Goal: Transaction & Acquisition: Obtain resource

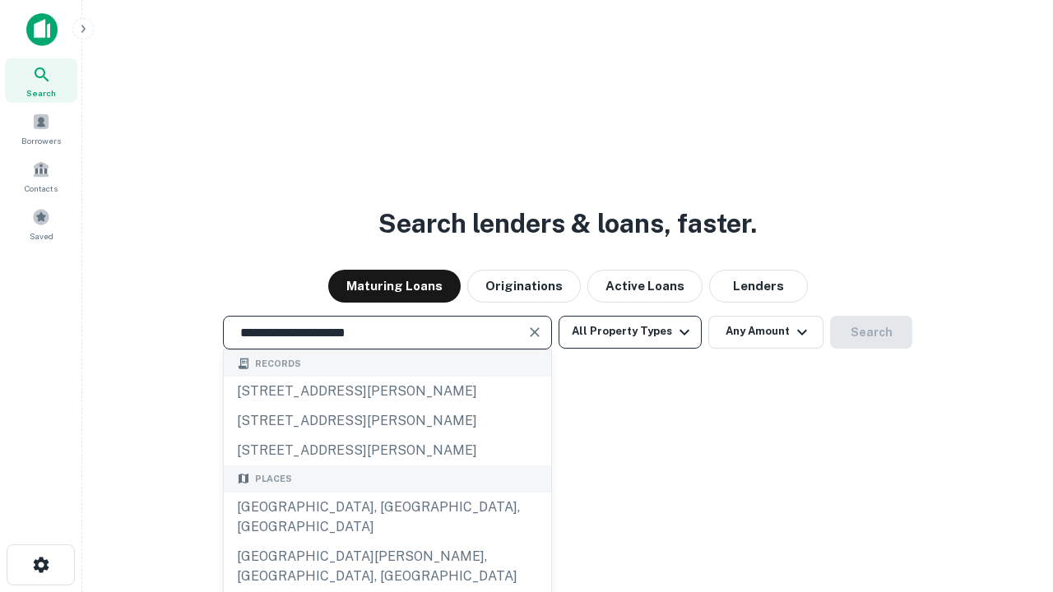
click at [387, 542] on div "[GEOGRAPHIC_DATA], [GEOGRAPHIC_DATA], [GEOGRAPHIC_DATA]" at bounding box center [387, 517] width 327 height 49
type input "**********"
click at [630, 332] on button "All Property Types" at bounding box center [630, 332] width 143 height 33
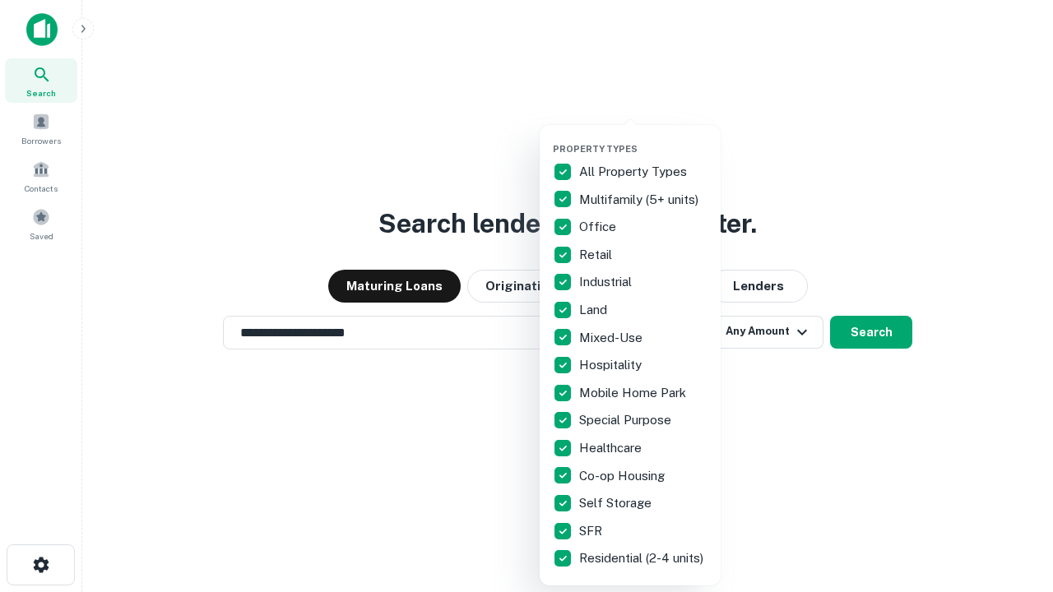
click at [643, 138] on button "button" at bounding box center [643, 138] width 181 height 1
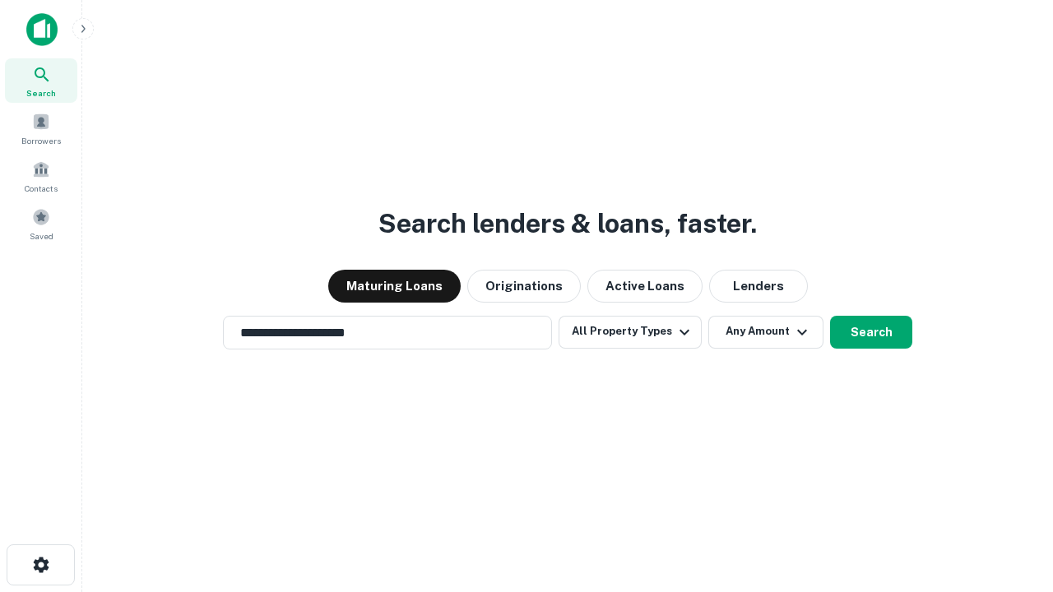
scroll to position [26, 0]
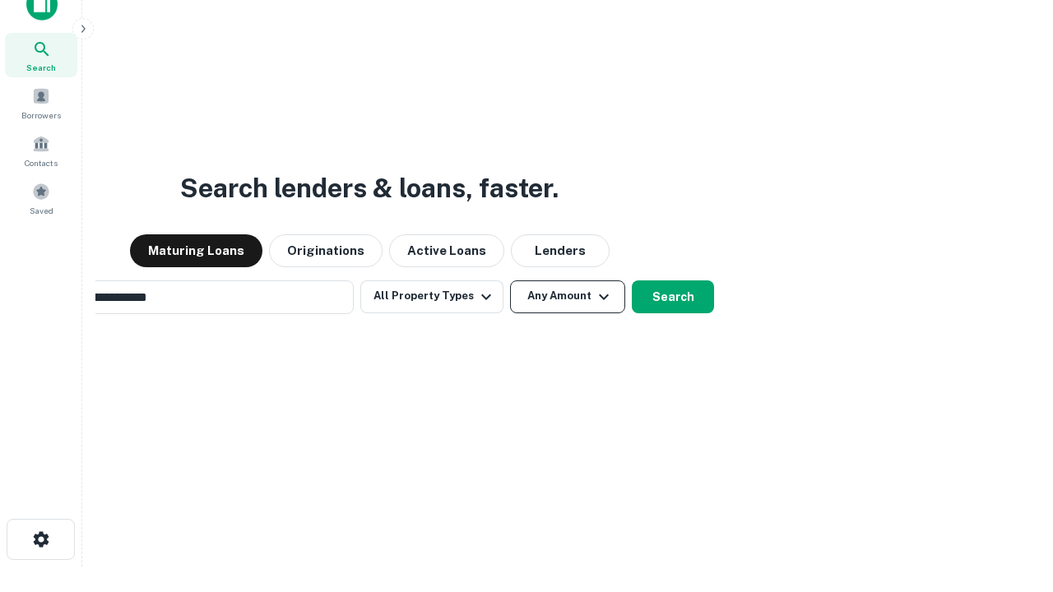
click at [510, 281] on button "Any Amount" at bounding box center [567, 297] width 115 height 33
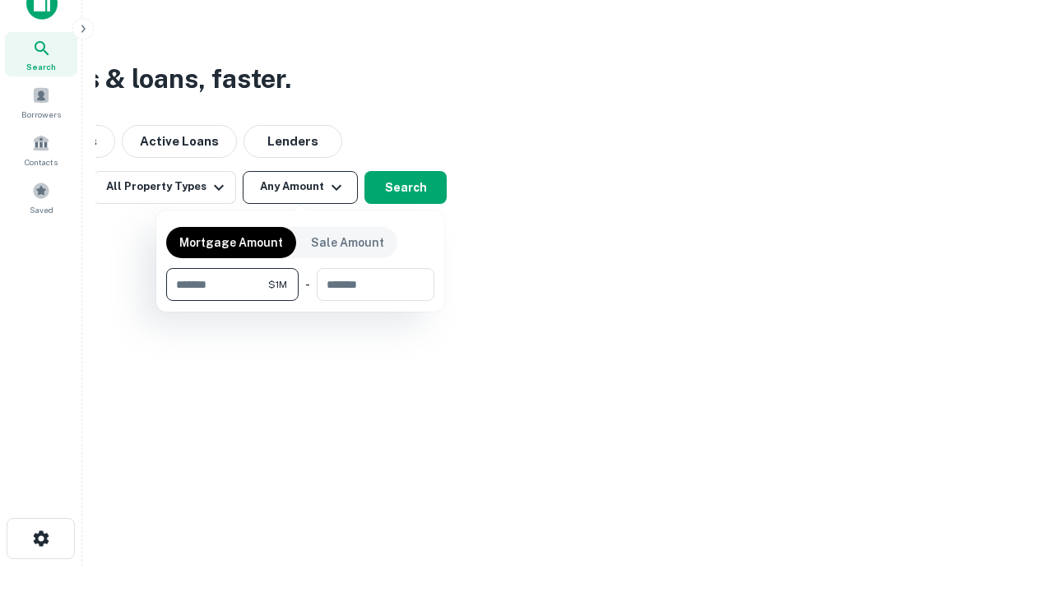
type input "*******"
click at [300, 301] on button "button" at bounding box center [300, 301] width 268 height 1
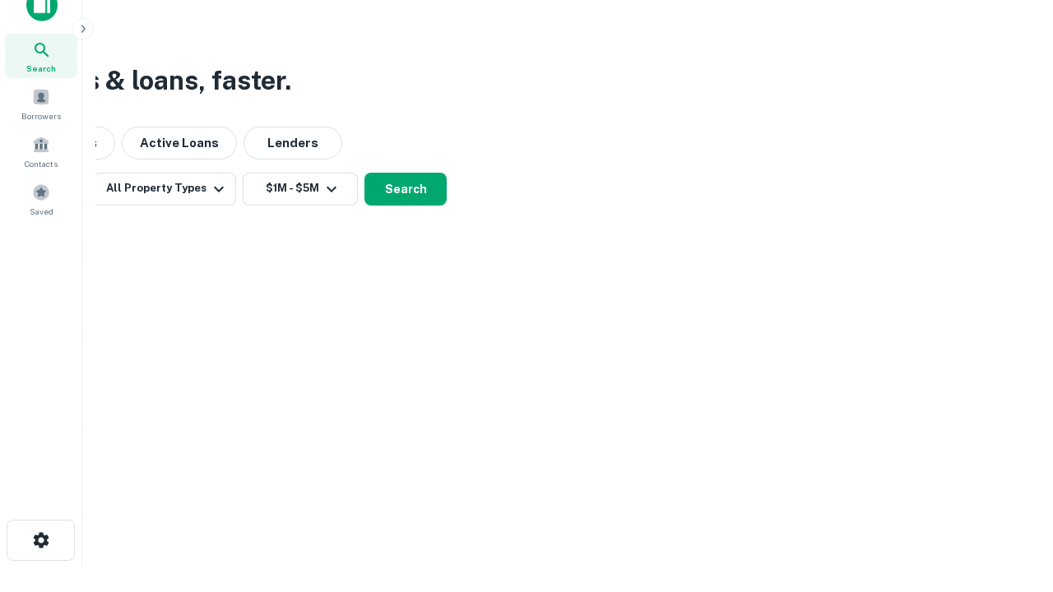
scroll to position [10, 304]
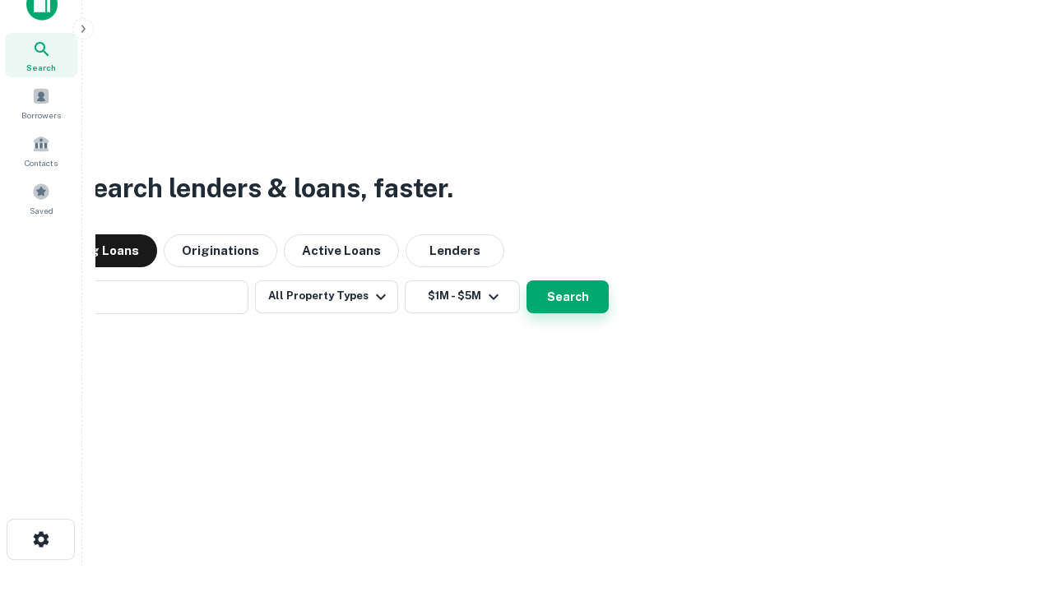
click at [526, 281] on button "Search" at bounding box center [567, 297] width 82 height 33
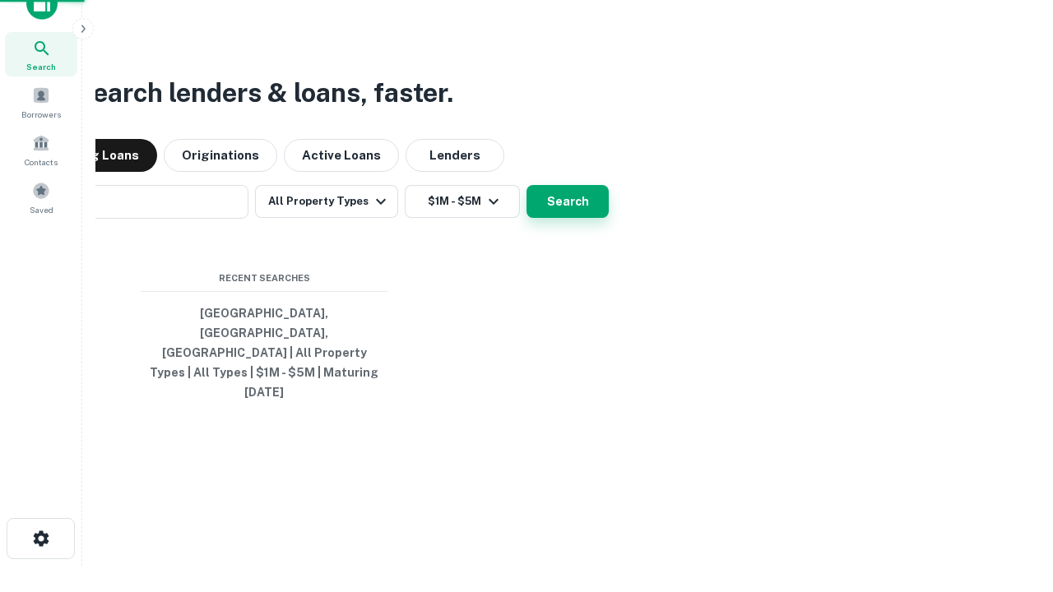
scroll to position [44, 466]
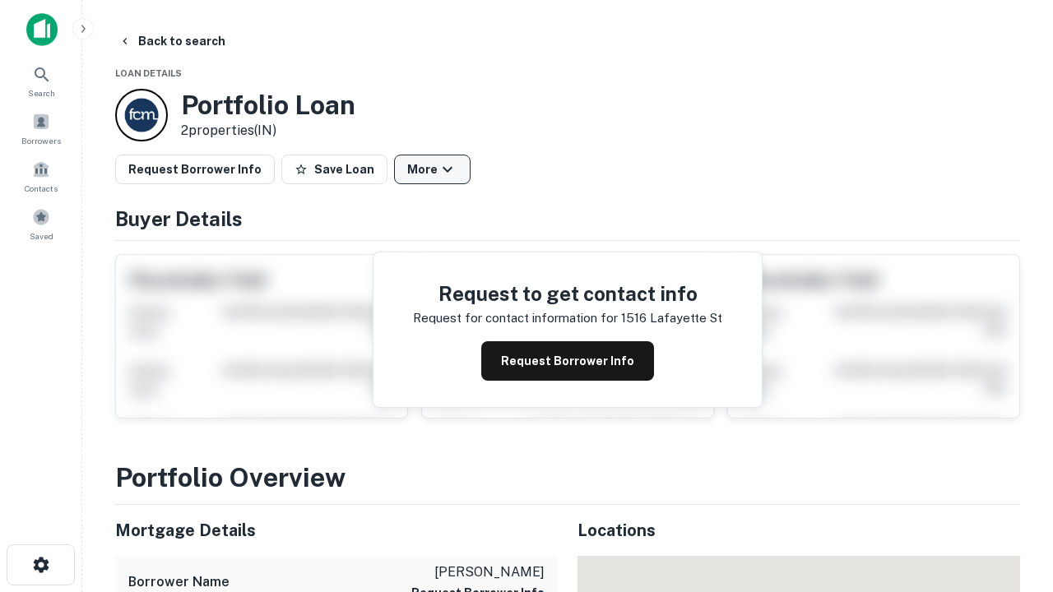
click at [432, 169] on button "More" at bounding box center [432, 170] width 77 height 30
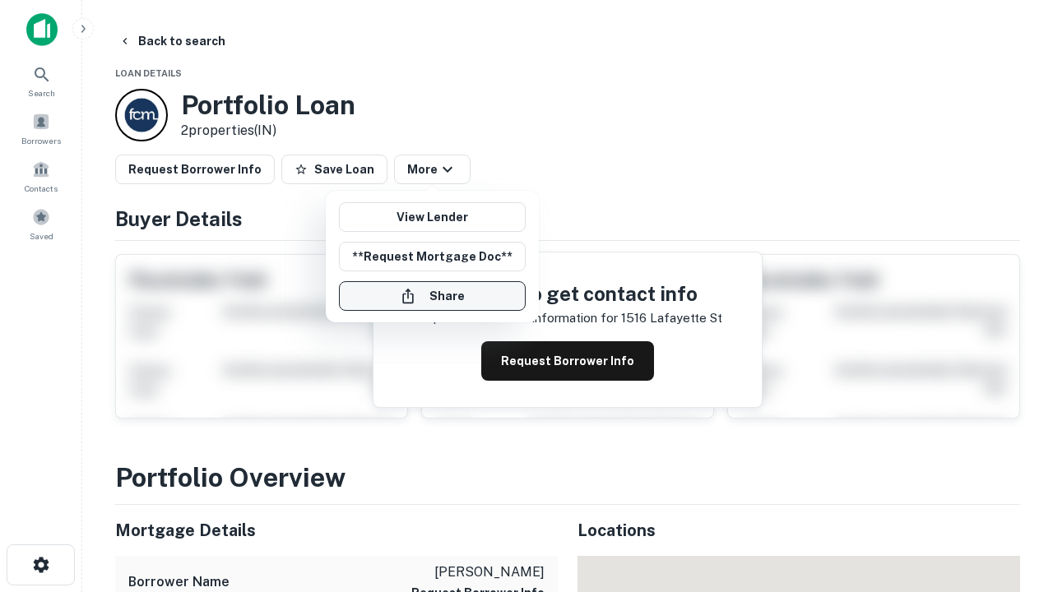
click at [432, 296] on button "Share" at bounding box center [432, 296] width 187 height 30
